Goal: Task Accomplishment & Management: Use online tool/utility

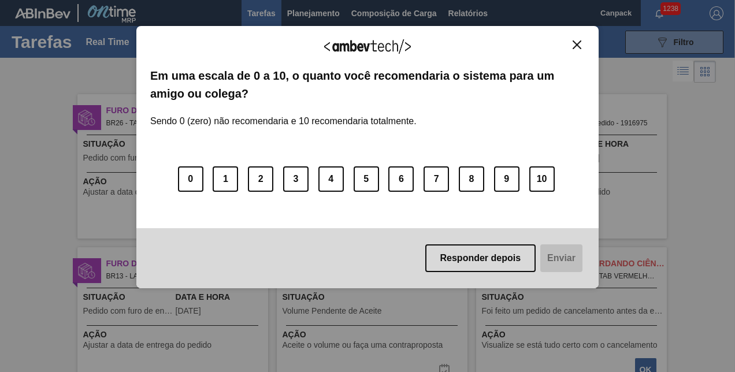
click at [576, 46] on img "Close" at bounding box center [577, 44] width 9 height 9
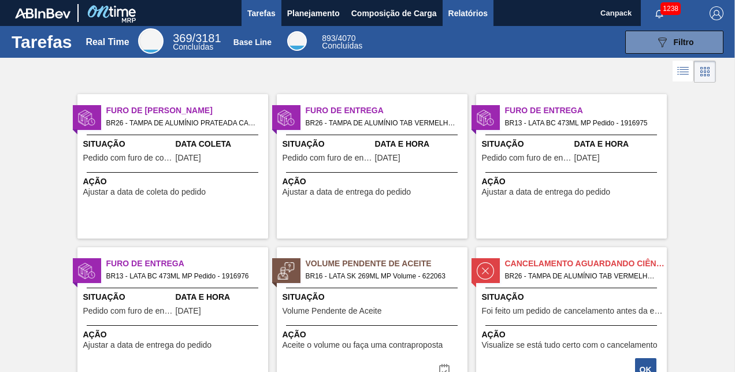
click at [469, 7] on span "Relatórios" at bounding box center [467, 13] width 39 height 14
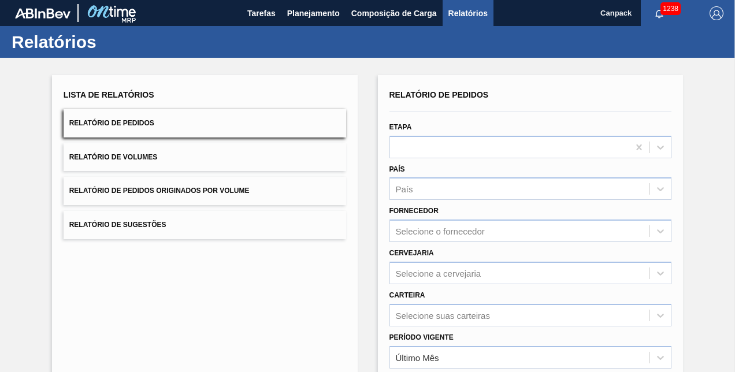
scroll to position [162, 0]
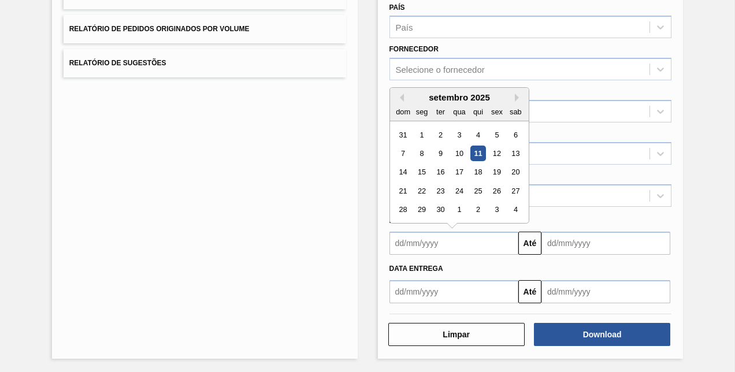
click at [443, 236] on input "text" at bounding box center [453, 243] width 129 height 23
click at [474, 156] on div "11" at bounding box center [478, 154] width 16 height 16
type input "[DATE]"
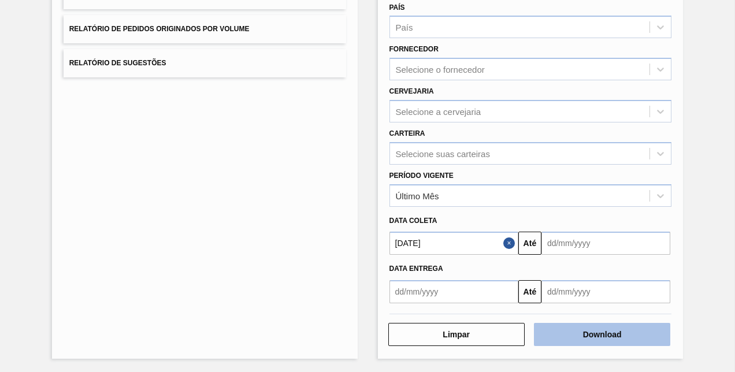
click at [577, 328] on button "Download" at bounding box center [602, 334] width 136 height 23
